Goal: Transaction & Acquisition: Purchase product/service

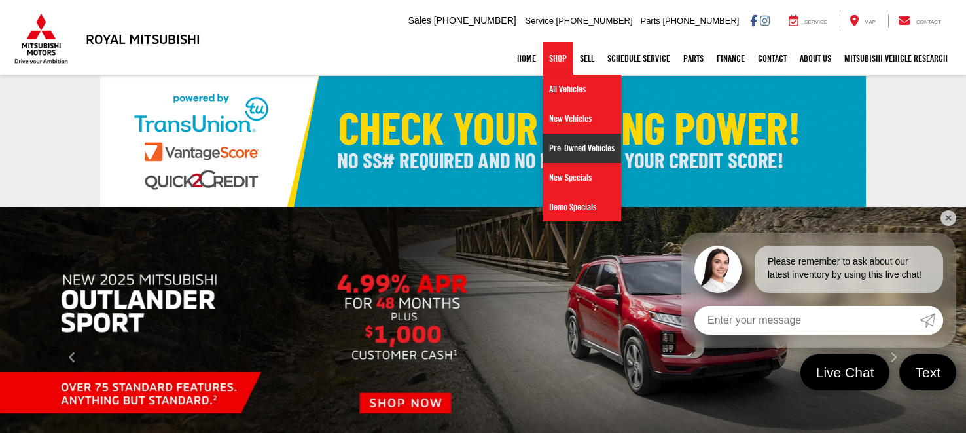
click at [575, 151] on link "Pre-Owned Vehicles" at bounding box center [582, 148] width 79 height 29
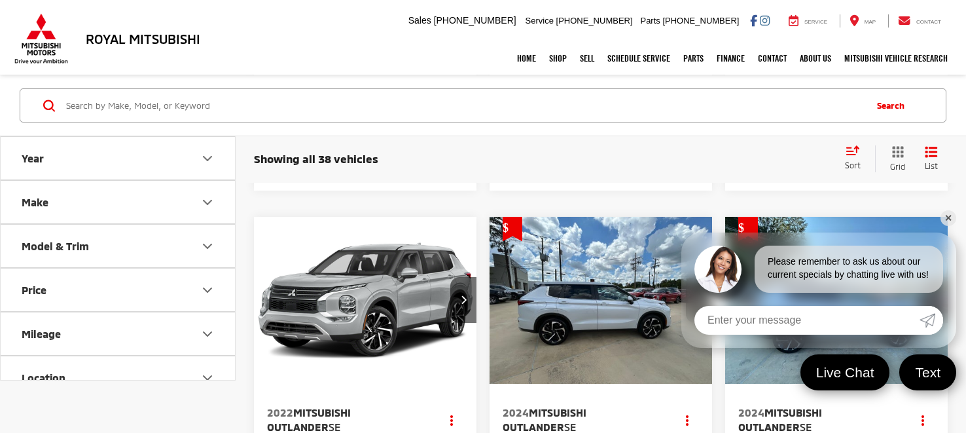
scroll to position [579, 0]
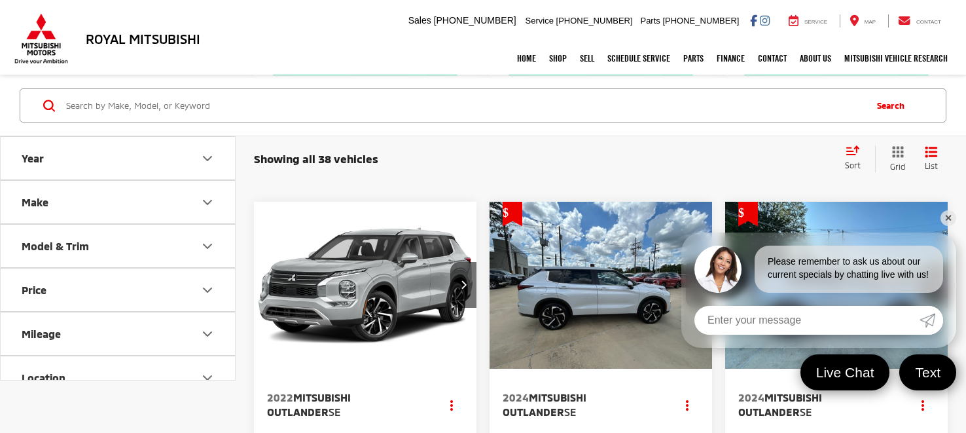
click at [948, 214] on link "✕" at bounding box center [949, 218] width 16 height 16
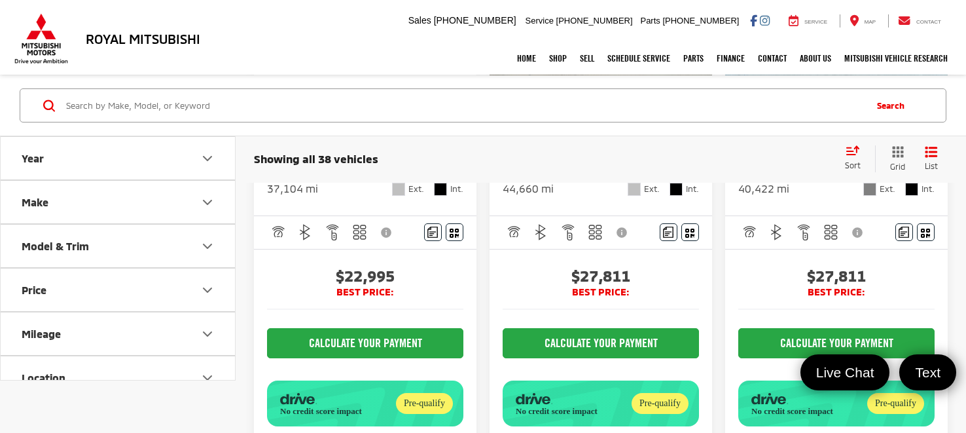
scroll to position [670, 0]
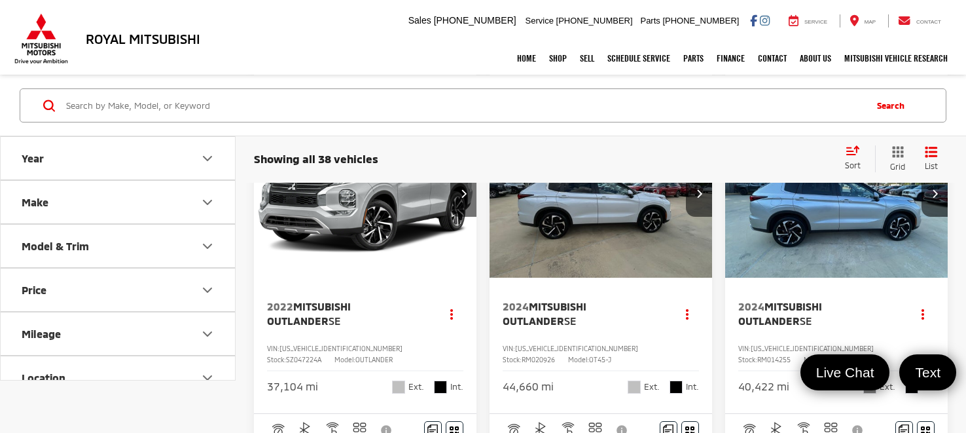
click at [82, 110] on input "Search by Make, Model, or Keyword" at bounding box center [464, 105] width 799 height 31
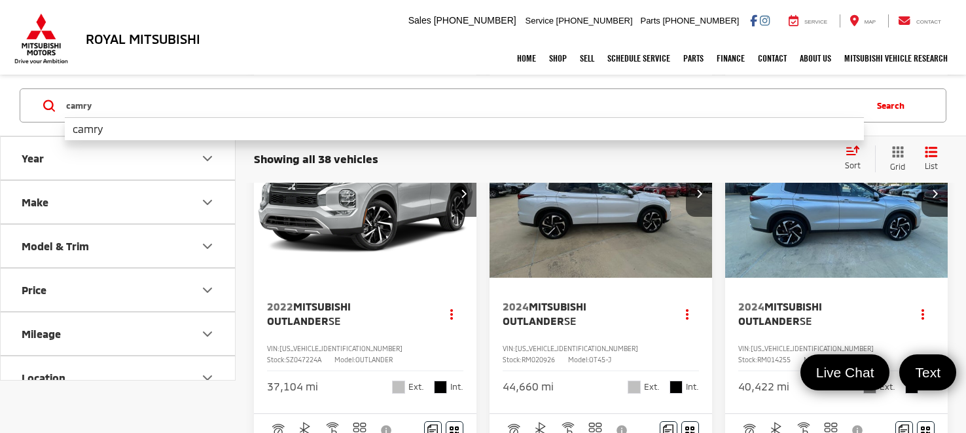
type input "camry"
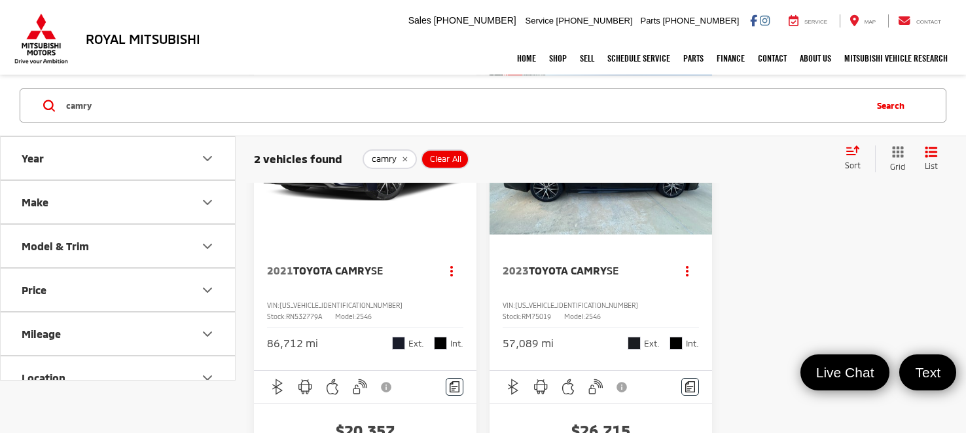
scroll to position [163, 0]
